Goal: Transaction & Acquisition: Obtain resource

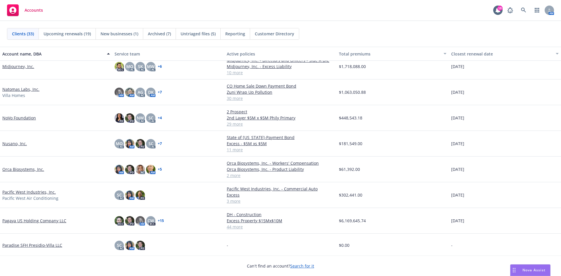
scroll to position [321, 0]
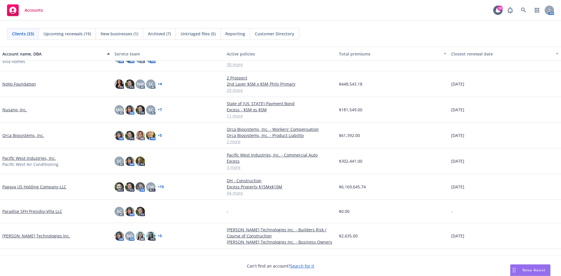
click at [35, 158] on link "Pacific West Industries, Inc." at bounding box center [28, 158] width 53 height 6
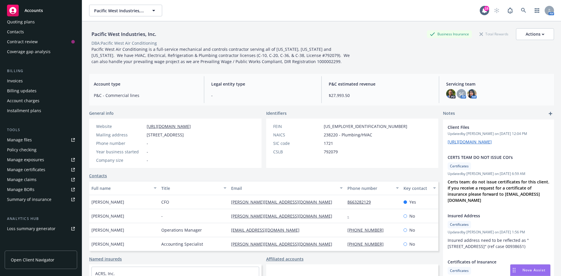
scroll to position [58, 0]
click at [45, 137] on link "Manage files" at bounding box center [41, 139] width 72 height 9
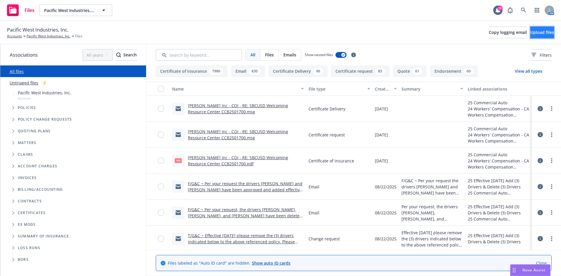
click at [541, 29] on button "Upload files" at bounding box center [542, 33] width 24 height 12
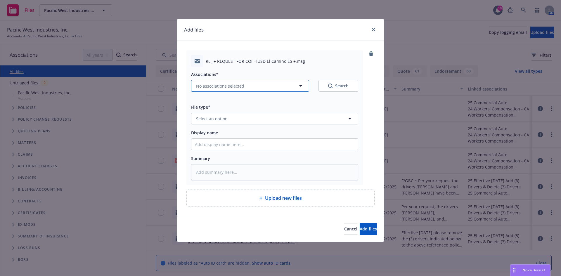
click at [215, 87] on span "No associations selected" at bounding box center [220, 86] width 48 height 6
type textarea "x"
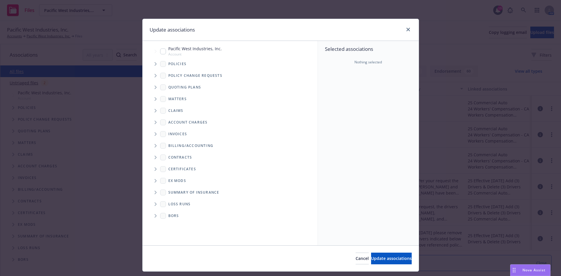
click at [154, 67] on span "Tree Example" at bounding box center [155, 63] width 9 height 9
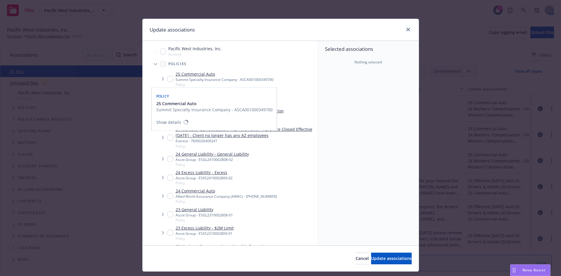
click at [167, 79] on input "Tree Example" at bounding box center [170, 79] width 6 height 6
checkbox input "true"
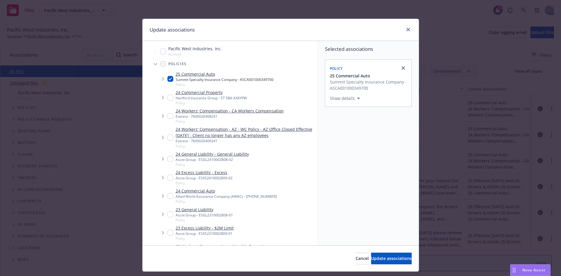
click at [169, 115] on input "Tree Example" at bounding box center [170, 116] width 6 height 6
checkbox input "true"
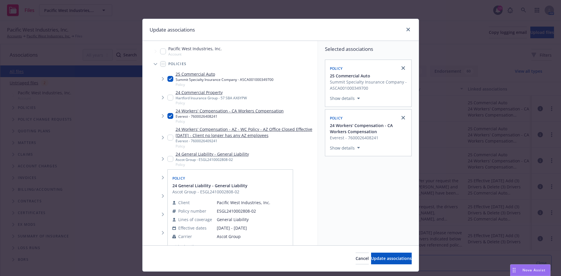
click at [167, 159] on input "Tree Example" at bounding box center [170, 159] width 6 height 6
checkbox input "true"
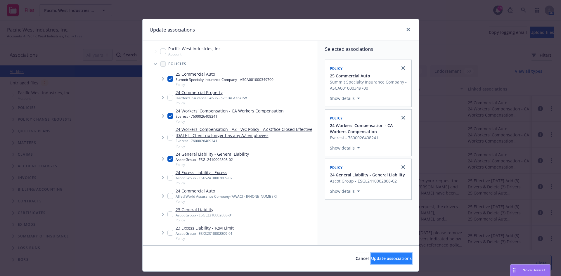
click at [372, 256] on span "Update associations" at bounding box center [391, 259] width 41 height 6
type textarea "x"
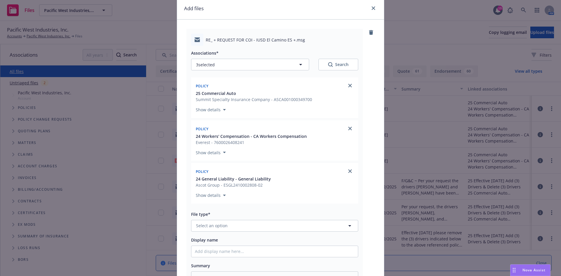
scroll to position [58, 0]
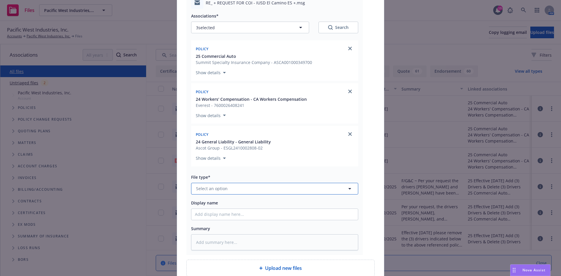
click at [279, 184] on button "Select an option" at bounding box center [274, 189] width 167 height 12
type input "cert"
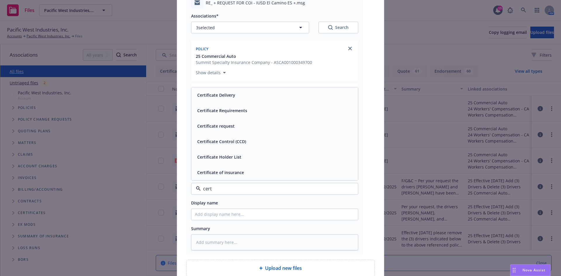
click at [243, 98] on div "Certificate Delivery" at bounding box center [274, 95] width 159 height 8
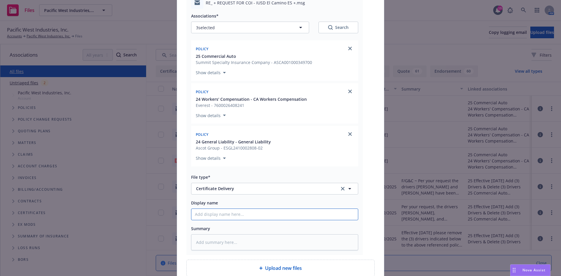
click at [250, 211] on input "Display name" at bounding box center [274, 214] width 166 height 11
paste input "Irvine Unified School District - COI - RE: El Camino El Camino Elementary Schoo…"
type textarea "x"
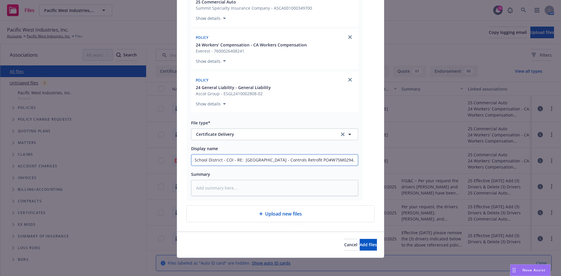
scroll to position [113, 0]
type input "Irvine Unified School District - COI - RE: El Camino El Camino Elementary Schoo…"
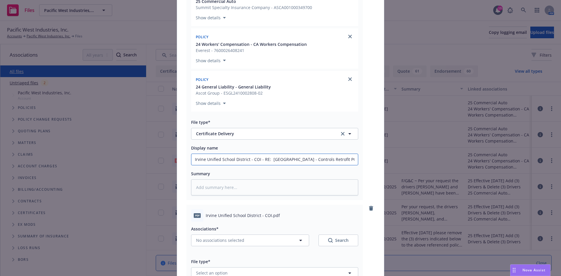
scroll to position [0, 0]
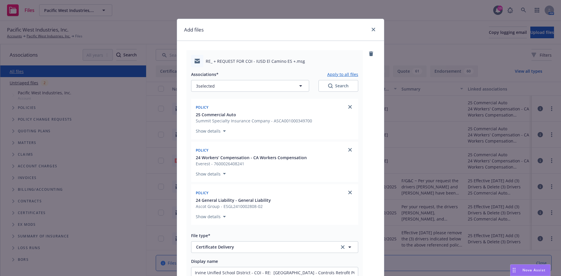
click at [340, 71] on button "Apply to all files" at bounding box center [342, 74] width 31 height 7
type textarea "x"
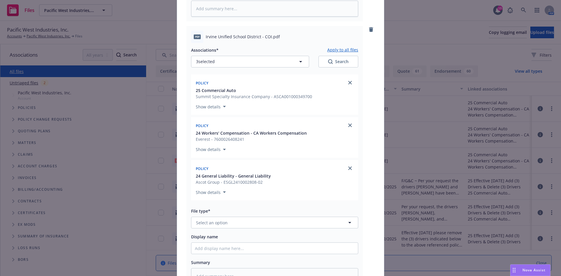
scroll to position [350, 0]
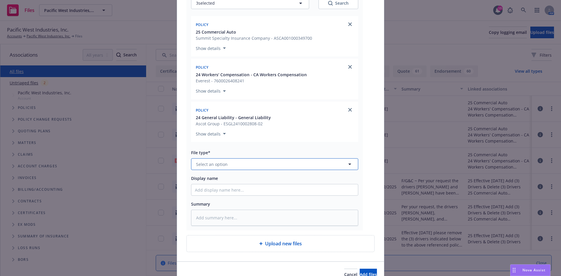
click at [218, 164] on span "Select an option" at bounding box center [212, 164] width 32 height 6
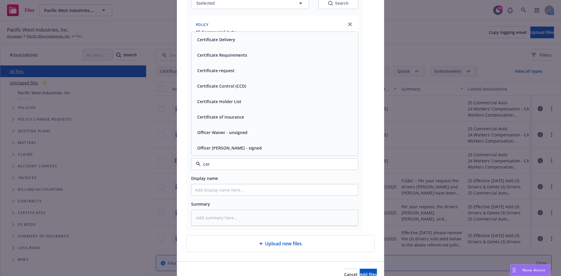
type input "cert"
click at [223, 145] on div "Certificate of insurance" at bounding box center [220, 148] width 50 height 8
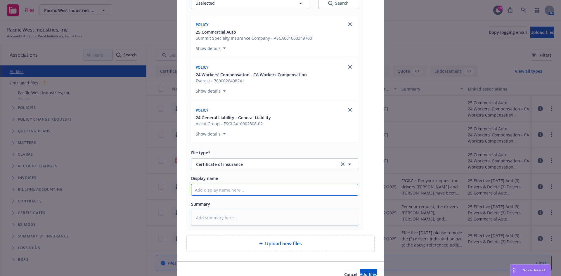
paste input "Irvine Unified School District - COI - RE: El Camino El Camino Elementary Schoo…"
type textarea "x"
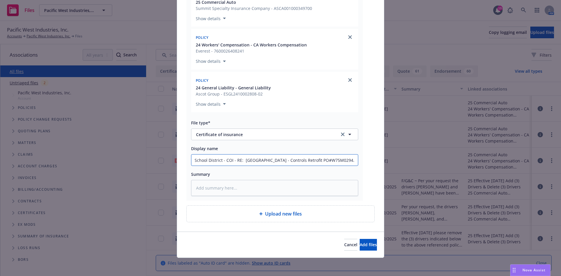
scroll to position [381, 0]
type input "Irvine Unified School District - COI - RE: El Camino El Camino Elementary Schoo…"
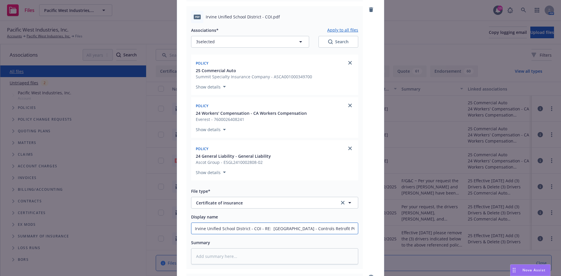
scroll to position [235, 0]
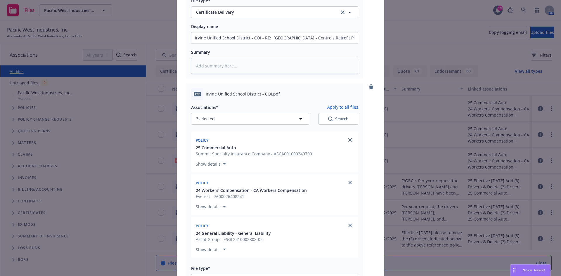
click at [332, 107] on button "Apply to all files" at bounding box center [342, 107] width 31 height 7
type textarea "x"
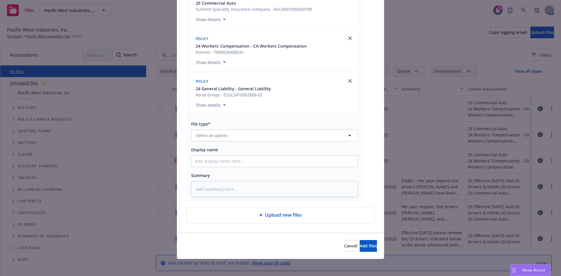
scroll to position [649, 0]
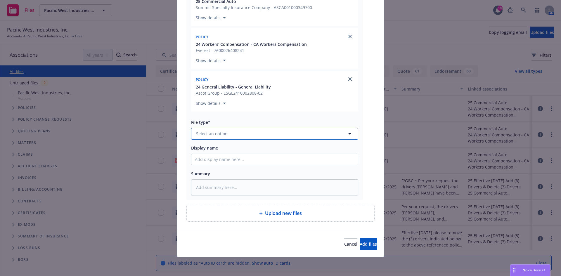
click at [246, 137] on button "Select an option" at bounding box center [274, 134] width 167 height 12
type input "cert"
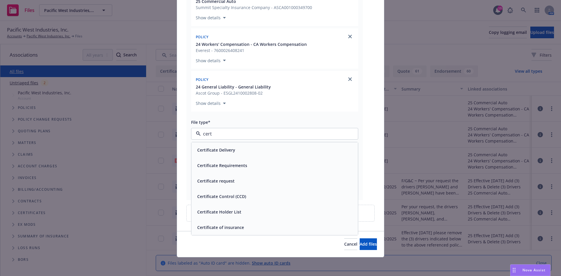
click at [219, 177] on div "Certificate request" at bounding box center [215, 181] width 41 height 8
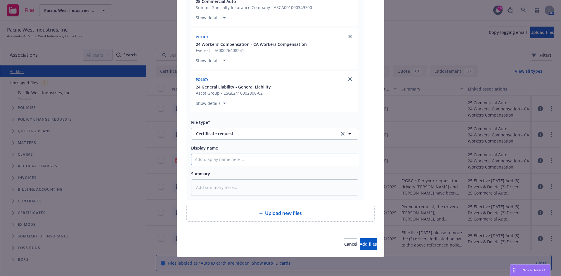
paste input "Irvine Unified School District - COI - RE: El Camino El Camino Elementary Schoo…"
type textarea "x"
type input "Irvine Unified School District - COI - RE: El Camino El Camino Elementary Schoo…"
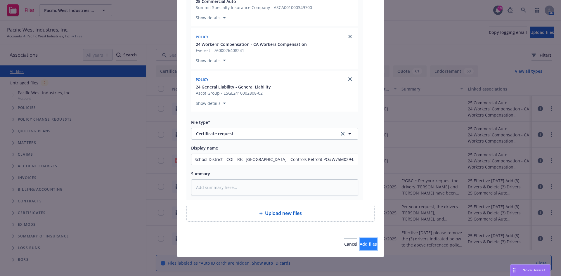
scroll to position [0, 0]
click at [360, 243] on span "Add files" at bounding box center [368, 244] width 17 height 6
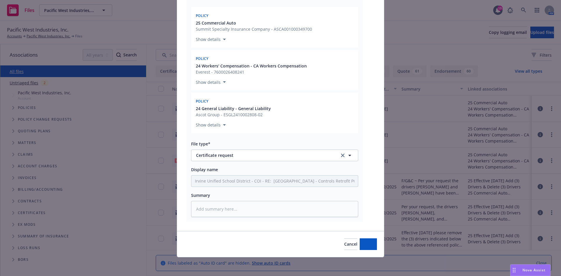
scroll to position [627, 0]
type textarea "x"
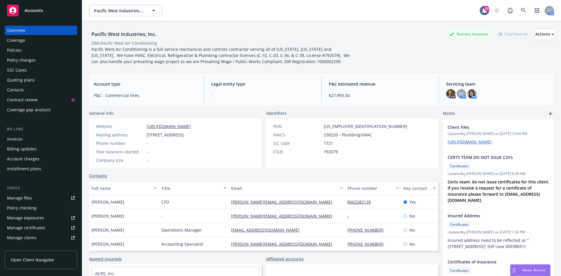
scroll to position [58, 0]
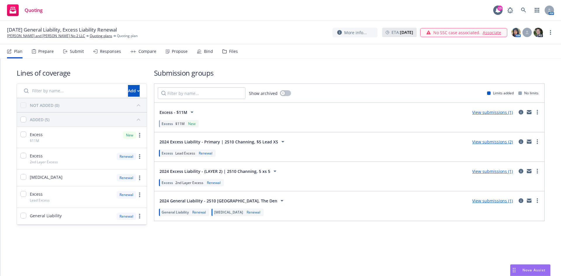
click at [493, 201] on link "View submissions (1)" at bounding box center [492, 201] width 41 height 6
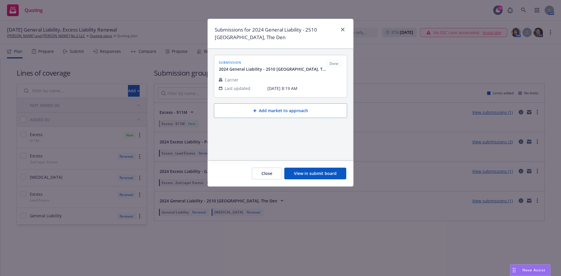
click at [325, 175] on button "View in submit board" at bounding box center [315, 174] width 62 height 12
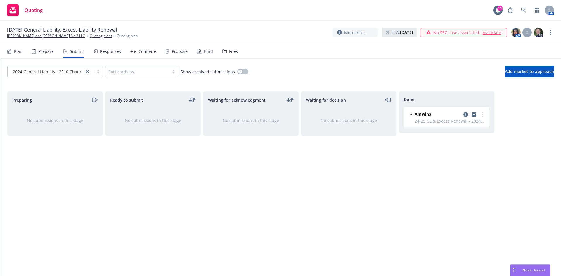
click at [466, 114] on icon "copy logging email" at bounding box center [465, 114] width 5 height 5
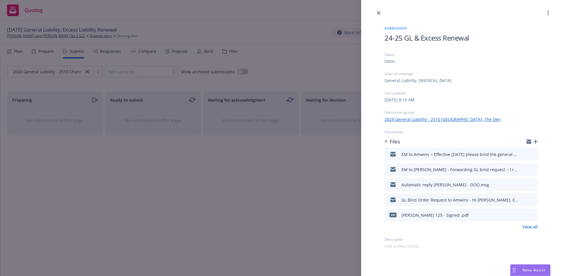
click at [525, 228] on link "View all" at bounding box center [529, 227] width 15 height 6
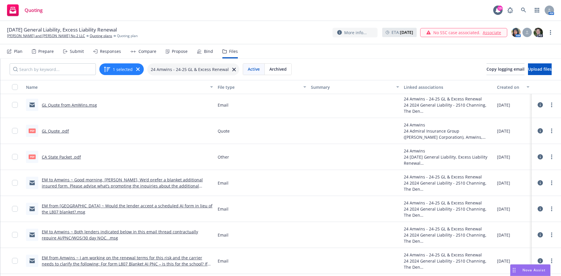
scroll to position [283, 0]
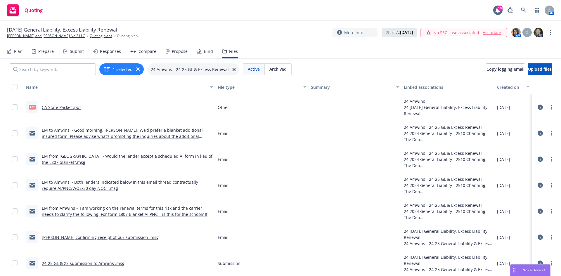
click at [74, 263] on link "24-25 GL & XS submission to Amwins .msg" at bounding box center [83, 264] width 83 height 6
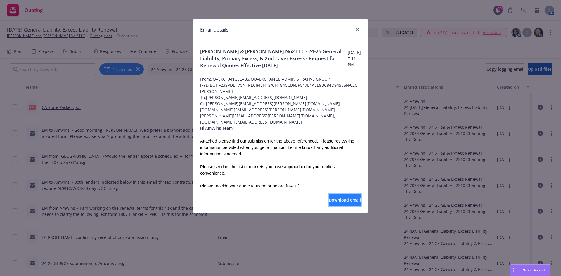
click at [334, 201] on span "Download email" at bounding box center [345, 200] width 32 height 6
click at [355, 27] on link "close" at bounding box center [357, 29] width 7 height 7
